Goal: Contribute content: Contribute content

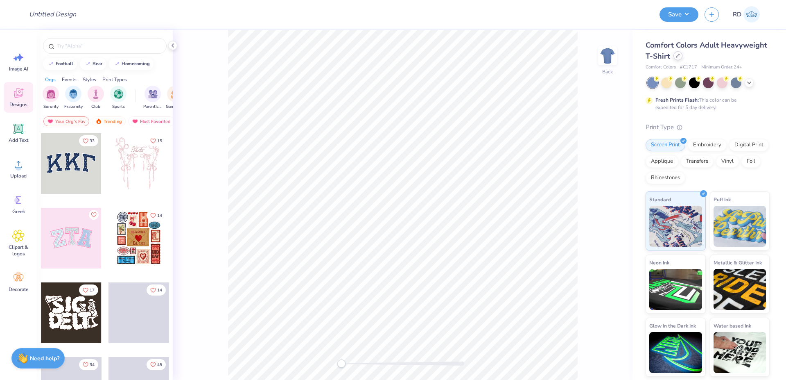
click at [676, 59] on div at bounding box center [678, 55] width 9 height 9
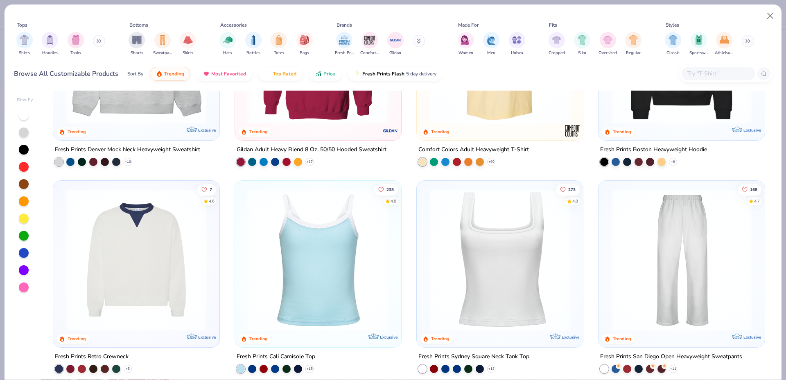
scroll to position [108, 0]
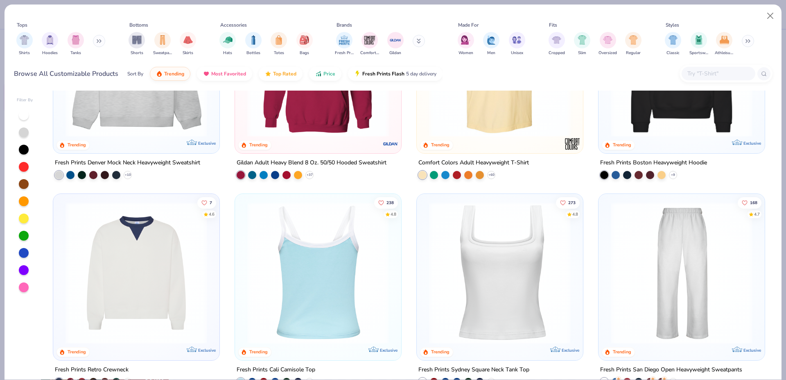
click at [339, 269] on img at bounding box center [318, 273] width 150 height 142
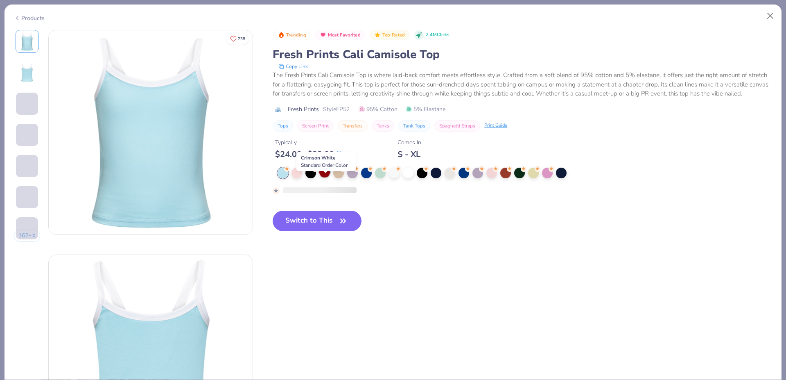
click at [323, 177] on div at bounding box center [325, 172] width 11 height 11
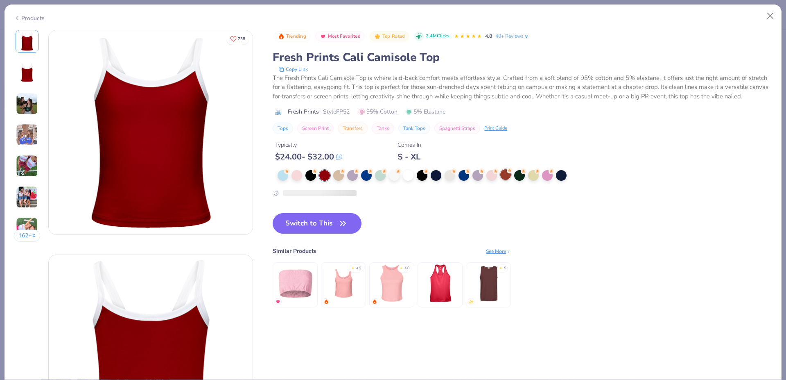
click at [507, 180] on div at bounding box center [506, 174] width 11 height 11
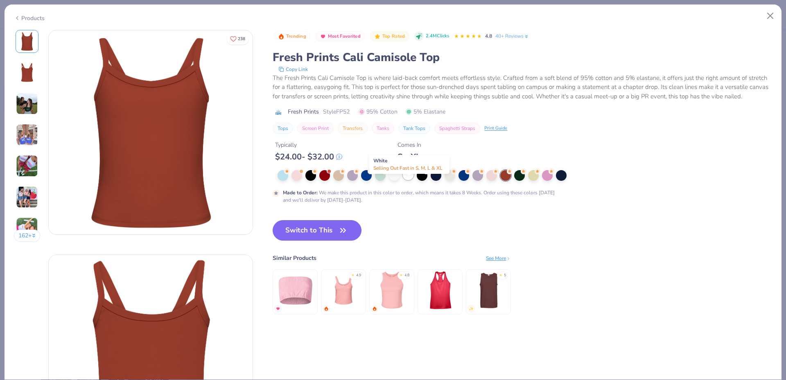
click at [413, 180] on div at bounding box center [408, 174] width 11 height 11
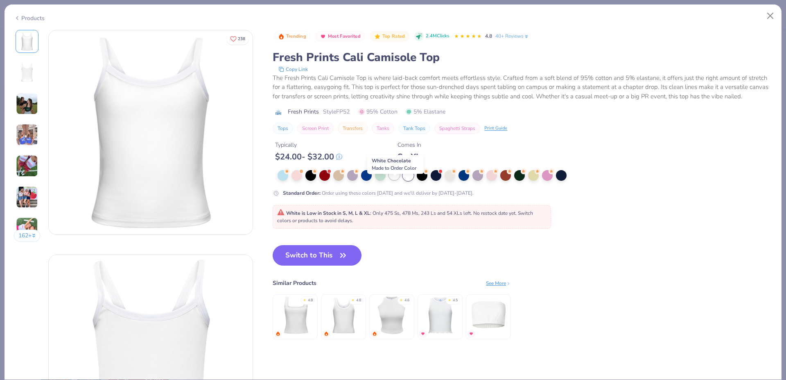
click at [397, 180] on div at bounding box center [394, 174] width 11 height 11
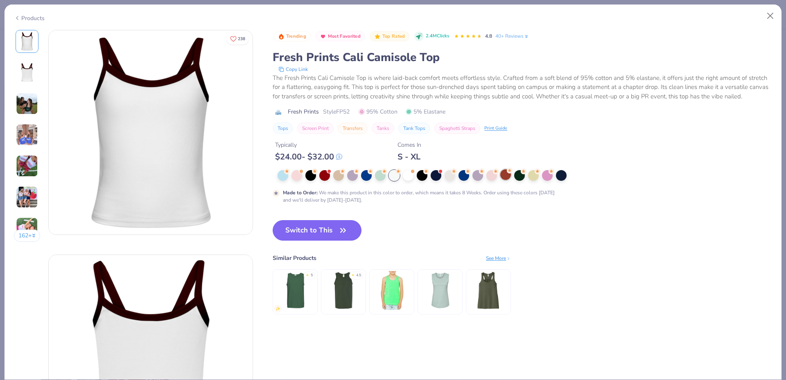
click at [506, 180] on div at bounding box center [506, 174] width 11 height 11
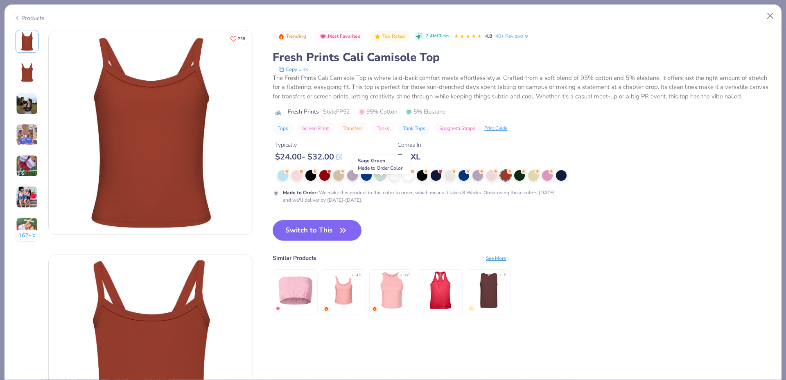
click at [380, 180] on div at bounding box center [380, 174] width 11 height 11
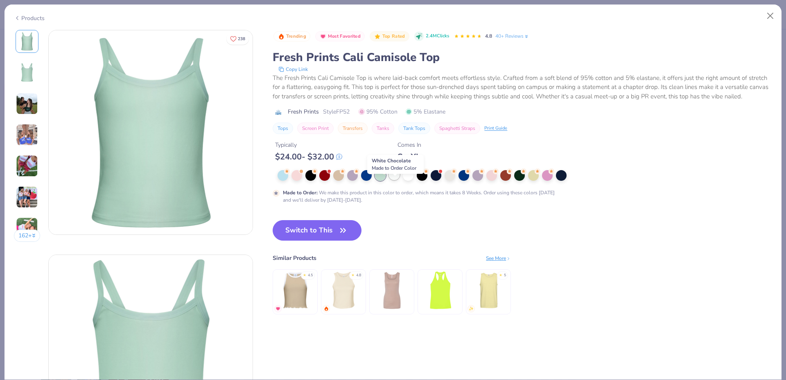
click at [395, 180] on div at bounding box center [394, 174] width 11 height 11
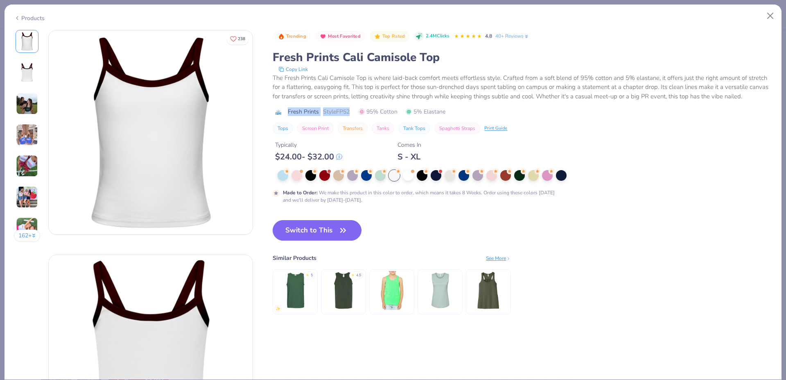
drag, startPoint x: 290, startPoint y: 120, endPoint x: 354, endPoint y: 125, distance: 64.0
click at [354, 116] on div "Fresh Prints Style FP52 95% Cotton 5% Elastane" at bounding box center [523, 111] width 500 height 9
copy div "Fresh Prints Style FP52"
click at [309, 240] on button "Switch to This" at bounding box center [317, 230] width 89 height 20
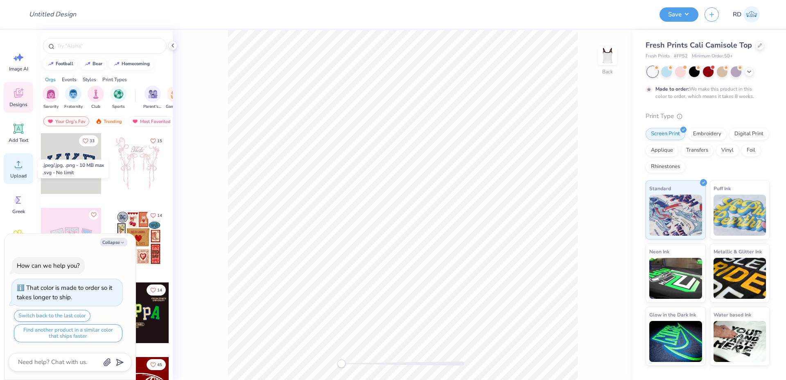
click at [23, 168] on icon at bounding box center [18, 164] width 12 height 12
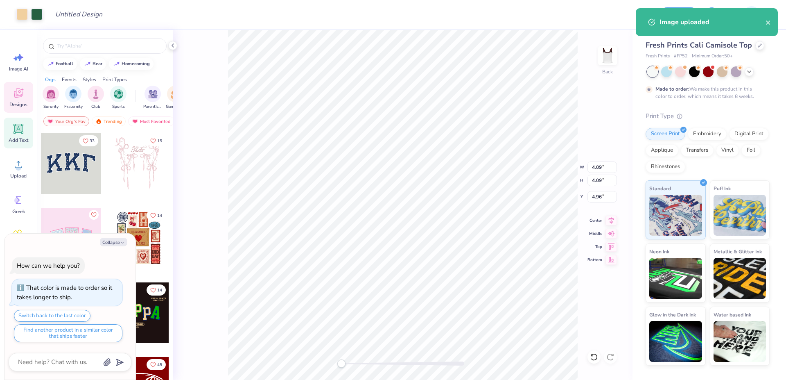
click at [26, 134] on div "Add Text" at bounding box center [18, 133] width 29 height 31
type textarea "x"
type input "3.96"
type input "1.15"
type input "6.43"
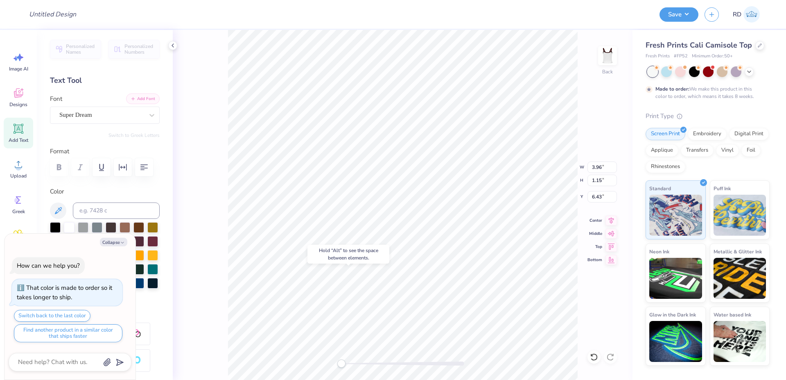
click at [139, 98] on button "Add Font" at bounding box center [143, 98] width 34 height 11
drag, startPoint x: 361, startPoint y: 360, endPoint x: 366, endPoint y: 360, distance: 4.9
click at [366, 360] on div at bounding box center [403, 363] width 123 height 8
type textarea "x"
type textarea "a"
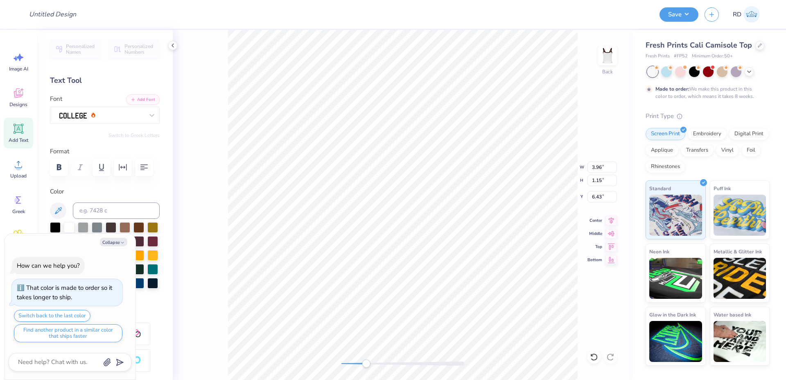
type textarea "x"
type textarea "ap"
type textarea "x"
type textarea "aph"
type textarea "x"
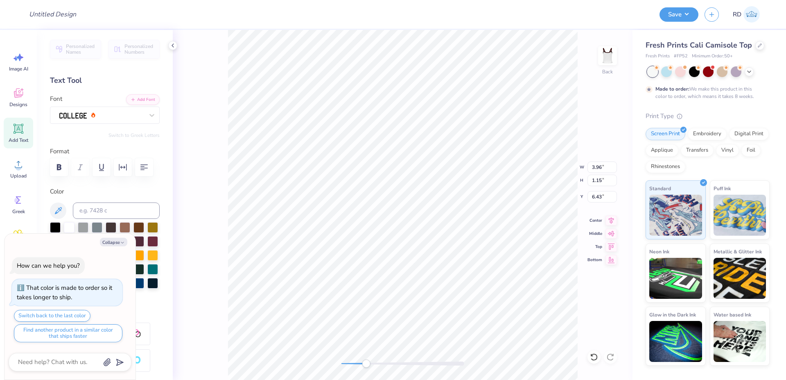
scroll to position [0, 1]
type textarea "aphi"
click at [436, 366] on div at bounding box center [403, 363] width 123 height 8
type textarea "x"
type input "4.09"
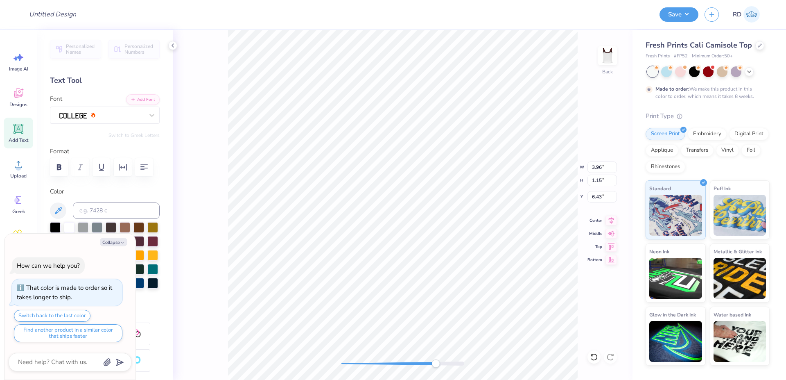
type input "4.09"
type input "4.96"
type textarea "x"
type input "2.64"
type input "1.12"
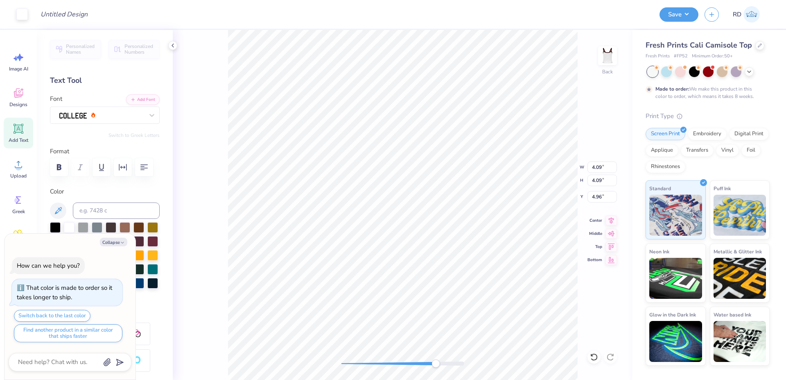
type input "9.21"
drag, startPoint x: 415, startPoint y: 365, endPoint x: 404, endPoint y: 366, distance: 10.8
click at [404, 365] on div at bounding box center [403, 363] width 123 height 4
click at [440, 359] on div "Back W 2.64 2.64 " H 1.12 1.12 " Y 9.21 9.21 " Center Middle Top Bottom" at bounding box center [403, 205] width 460 height 350
type textarea "x"
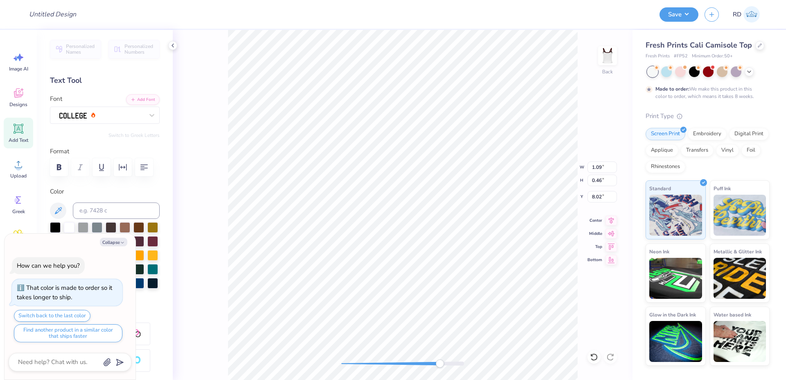
type input "4.09"
type input "4.96"
click at [614, 218] on icon at bounding box center [611, 218] width 5 height 7
click at [612, 217] on icon at bounding box center [611, 218] width 5 height 7
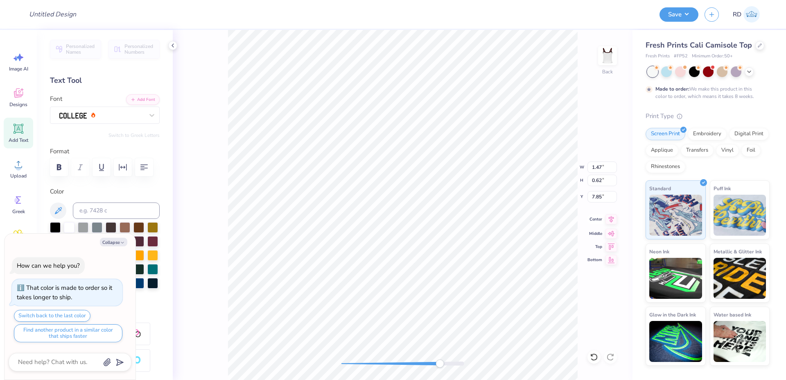
type textarea "x"
click at [123, 165] on icon "button" at bounding box center [123, 167] width 10 height 10
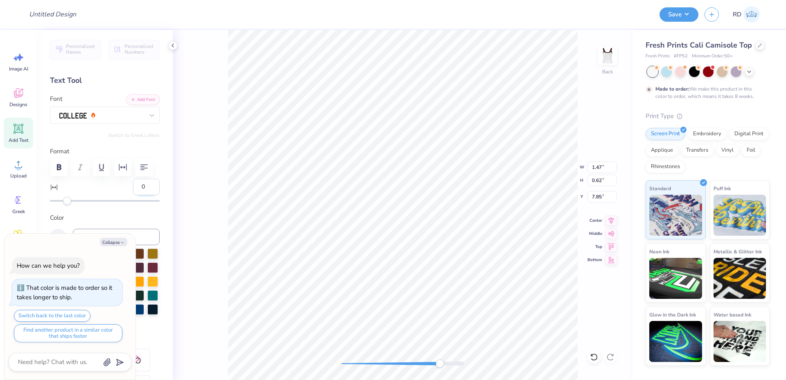
click at [143, 195] on input "0" at bounding box center [146, 187] width 27 height 16
drag, startPoint x: 143, startPoint y: 212, endPoint x: 114, endPoint y: 210, distance: 28.7
click at [114, 205] on div "0" at bounding box center [105, 192] width 110 height 26
type input "10"
type textarea "x"
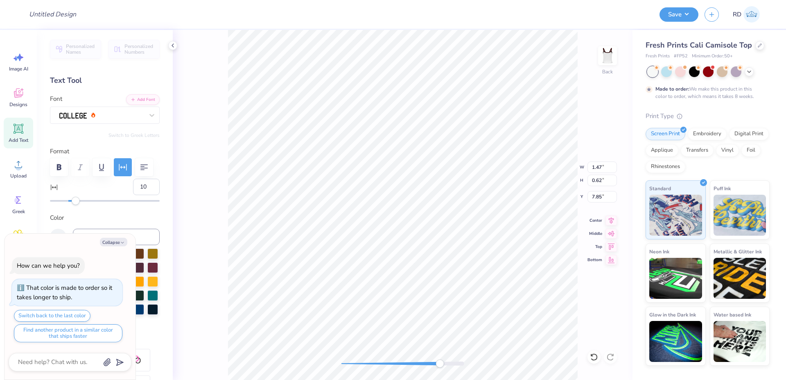
drag, startPoint x: 140, startPoint y: 211, endPoint x: 122, endPoint y: 211, distance: 18.0
click at [133, 195] on input "10" at bounding box center [146, 187] width 27 height 16
type input "5"
click at [108, 243] on button "Collapse" at bounding box center [113, 242] width 27 height 9
type textarea "x"
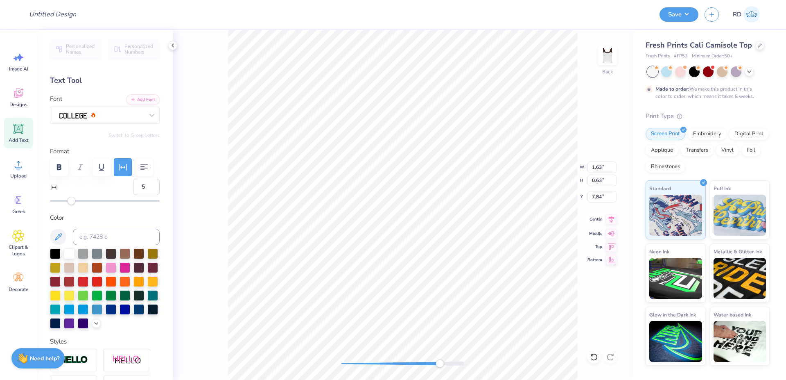
click at [614, 222] on icon at bounding box center [611, 219] width 11 height 10
drag, startPoint x: 425, startPoint y: 366, endPoint x: 401, endPoint y: 366, distance: 24.2
click at [401, 366] on div at bounding box center [403, 363] width 123 height 8
type input "4.09"
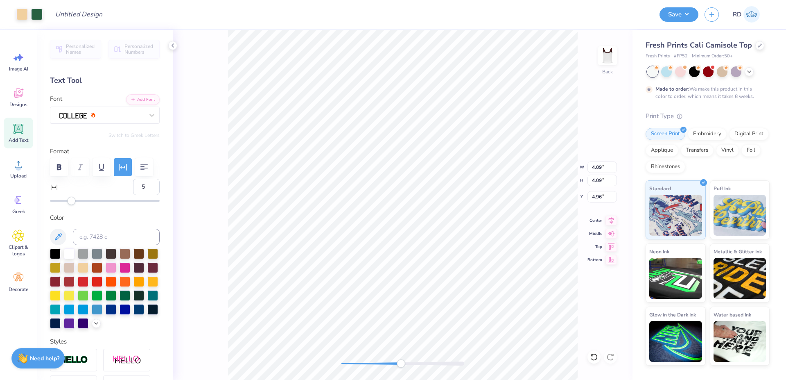
type input "4.96"
click at [380, 362] on div at bounding box center [403, 363] width 123 height 4
type input "1.63"
type input "0.63"
type input "7.84"
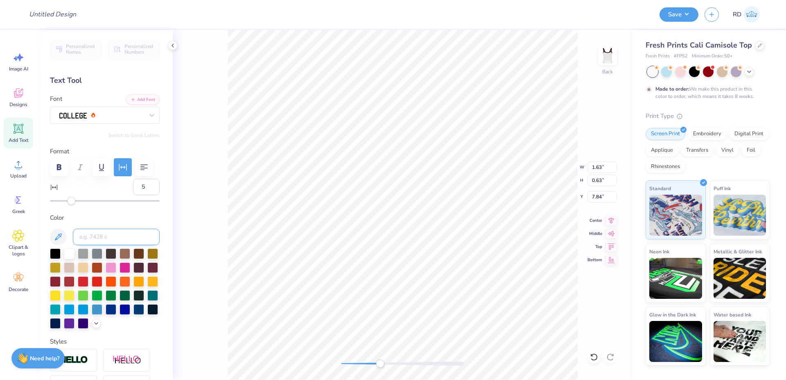
click at [93, 245] on input at bounding box center [116, 237] width 87 height 16
type input "7734"
click at [510, 320] on li "Bring to Front" at bounding box center [502, 322] width 64 height 16
click at [524, 308] on li "Ungroup" at bounding box center [514, 306] width 64 height 16
click at [515, 365] on li "Send to Back" at bounding box center [518, 370] width 64 height 16
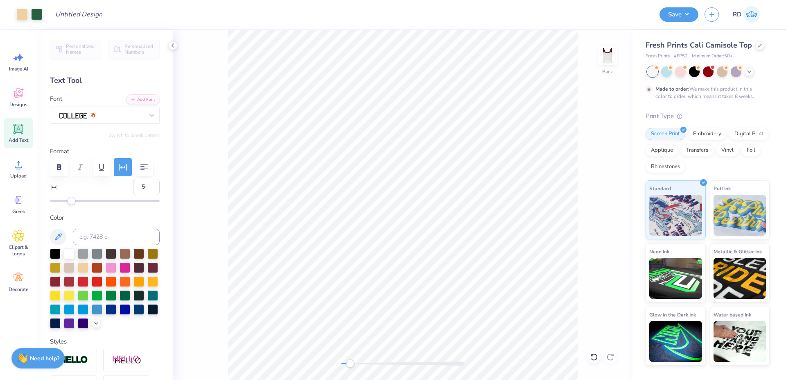
drag, startPoint x: 374, startPoint y: 362, endPoint x: 350, endPoint y: 364, distance: 23.8
click at [350, 364] on div at bounding box center [403, 363] width 123 height 4
click at [437, 286] on li "Group" at bounding box center [447, 290] width 64 height 16
click at [599, 168] on input "4.09" at bounding box center [602, 166] width 29 height 11
type input "3"
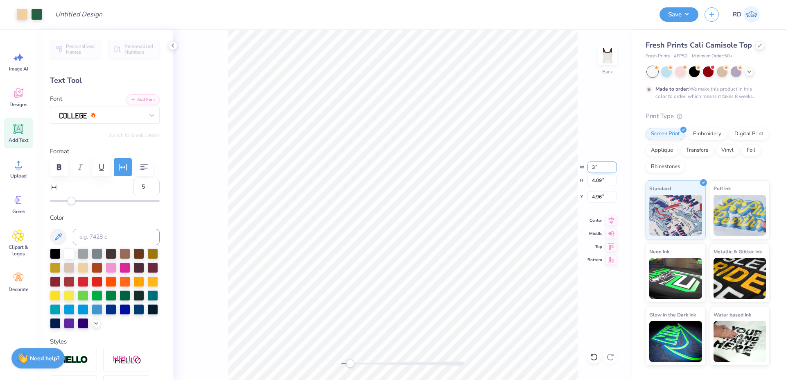
click at [603, 165] on input "3" at bounding box center [602, 166] width 29 height 11
click at [318, 365] on div "Back W 3 3 " H 4.09 4.09 " Y 4.96 4.96 " Center Middle Top Bottom" at bounding box center [403, 205] width 460 height 350
click at [296, 369] on div "Back" at bounding box center [403, 205] width 460 height 350
click at [596, 171] on input "4.09" at bounding box center [602, 166] width 29 height 11
type input "2"
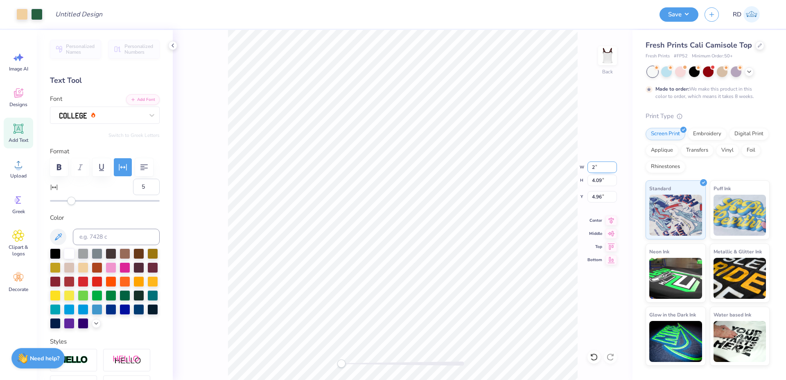
click at [600, 167] on input "2" at bounding box center [602, 166] width 29 height 11
click at [594, 168] on input "0.98" at bounding box center [602, 166] width 29 height 11
type input "3"
click at [603, 199] on input "2.40" at bounding box center [602, 196] width 29 height 11
type input "1.5"
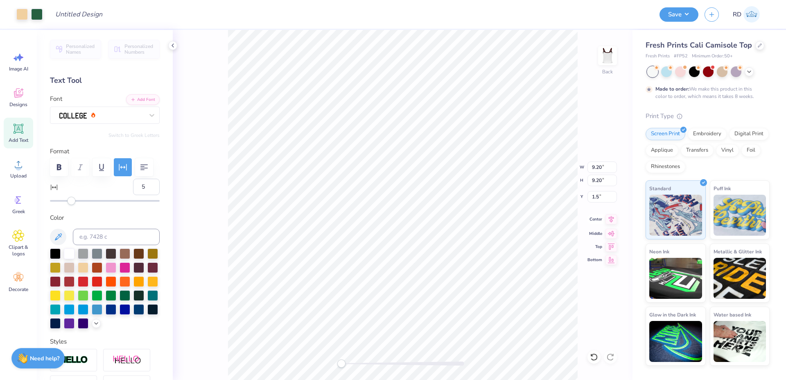
click at [613, 220] on icon at bounding box center [611, 219] width 11 height 10
click at [685, 13] on button "Save" at bounding box center [679, 13] width 39 height 14
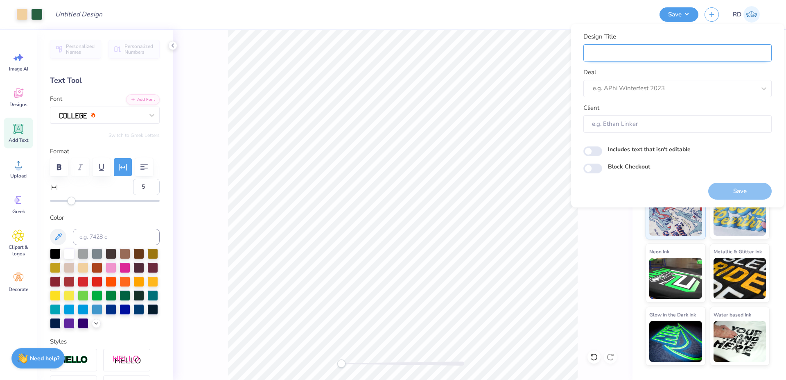
click at [622, 52] on input "Design Title" at bounding box center [678, 53] width 188 height 18
paste input "FPS240098"
type input "FPS240098"
click at [608, 86] on div at bounding box center [666, 88] width 147 height 11
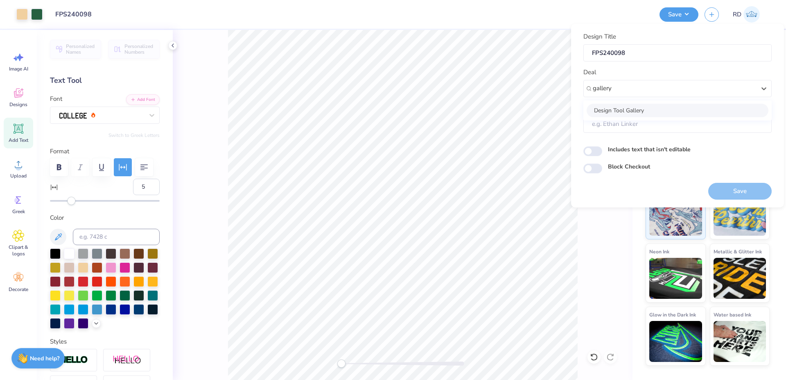
click at [628, 105] on div "Design Tool Gallery" at bounding box center [678, 111] width 182 height 14
type input "gallery"
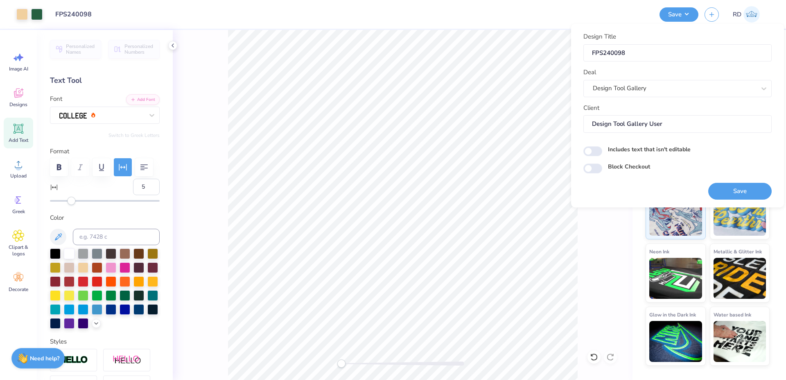
type input "Design Tool Gallery User"
click at [722, 192] on button "Save" at bounding box center [740, 191] width 63 height 17
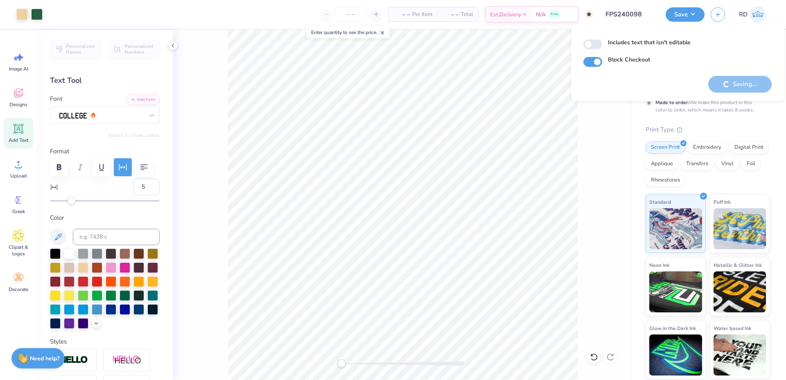
checkbox input "true"
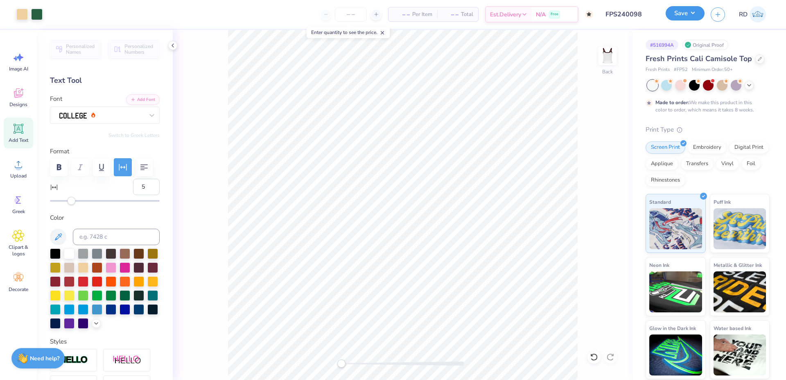
click at [671, 17] on button "Save" at bounding box center [685, 13] width 39 height 14
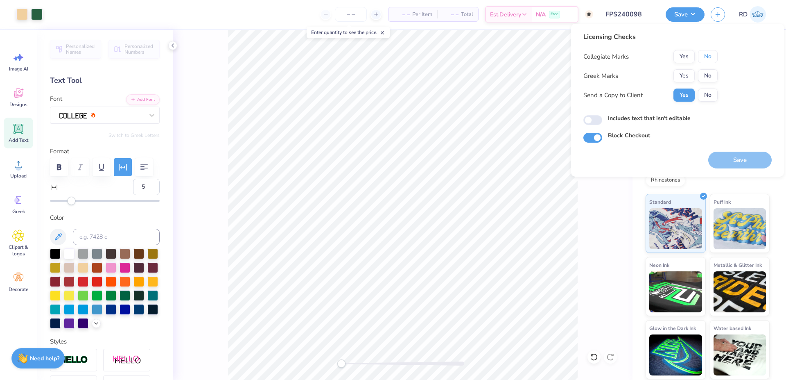
drag, startPoint x: 710, startPoint y: 61, endPoint x: 695, endPoint y: 69, distance: 17.2
click at [709, 61] on button "No" at bounding box center [708, 56] width 20 height 13
click at [690, 72] on button "Yes" at bounding box center [684, 75] width 21 height 13
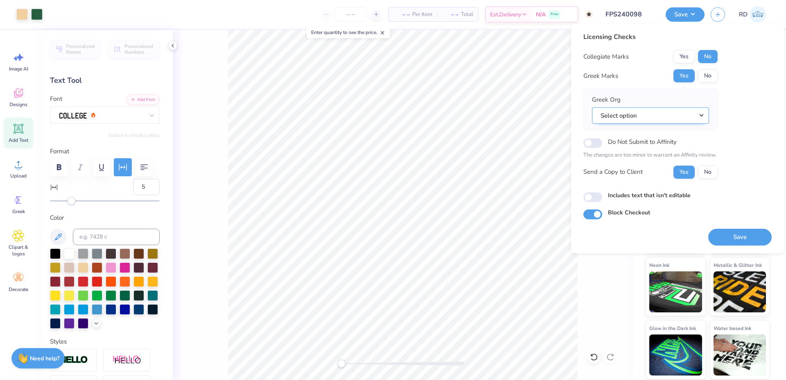
click at [697, 109] on button "Select option" at bounding box center [650, 115] width 117 height 17
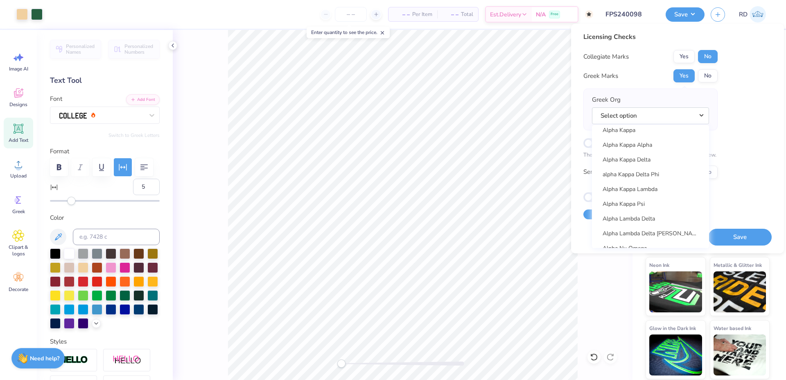
scroll to position [492, 0]
click at [644, 164] on link "Alpha Phi" at bounding box center [651, 160] width 111 height 14
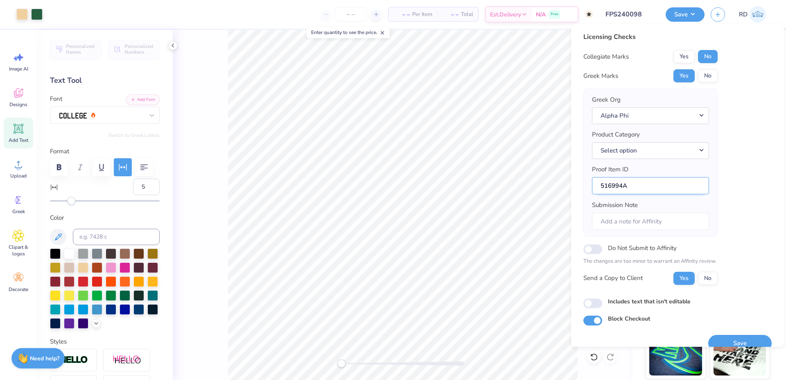
drag, startPoint x: 624, startPoint y: 182, endPoint x: 594, endPoint y: 184, distance: 29.9
click at [594, 184] on input "516994A" at bounding box center [650, 186] width 117 height 18
click at [637, 142] on div "Product Category Select option" at bounding box center [650, 144] width 117 height 29
click at [703, 147] on button "Select option" at bounding box center [650, 150] width 117 height 17
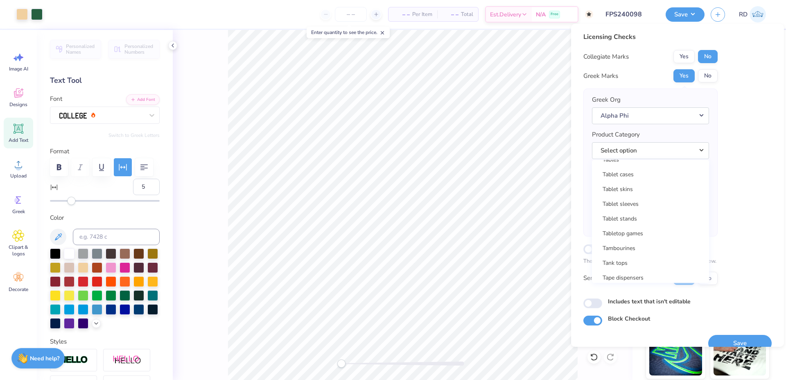
scroll to position [13163, 0]
click at [645, 265] on link "Tank tops" at bounding box center [651, 264] width 111 height 14
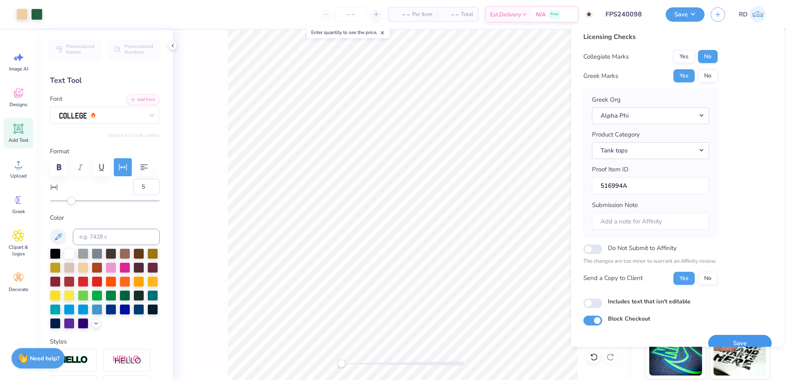
click at [731, 338] on button "Save" at bounding box center [740, 343] width 63 height 17
